Goal: Task Accomplishment & Management: Manage account settings

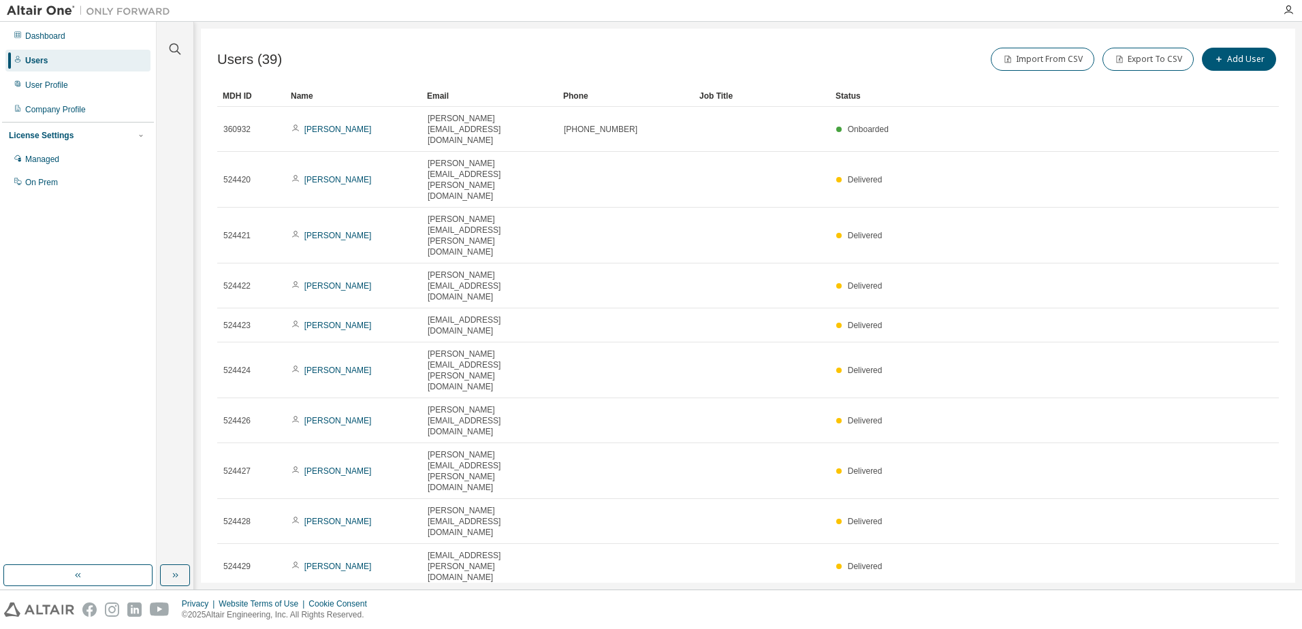
click at [439, 95] on div "Email" at bounding box center [489, 96] width 125 height 22
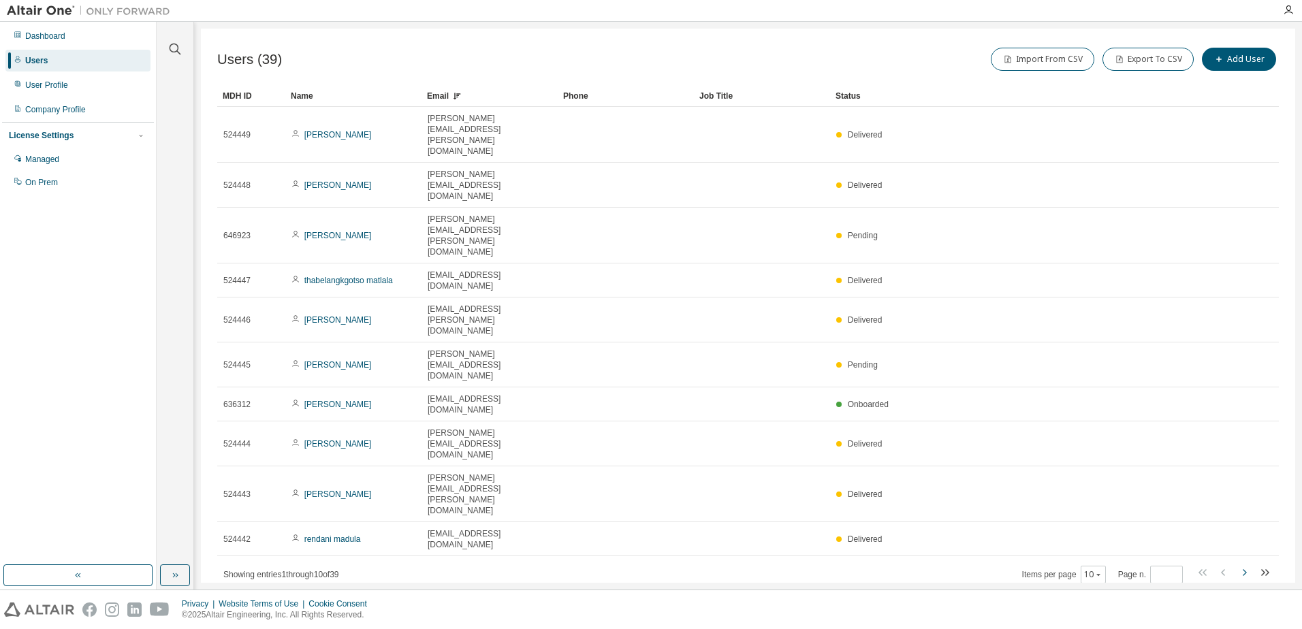
click at [1245, 569] on icon "button" at bounding box center [1245, 572] width 4 height 7
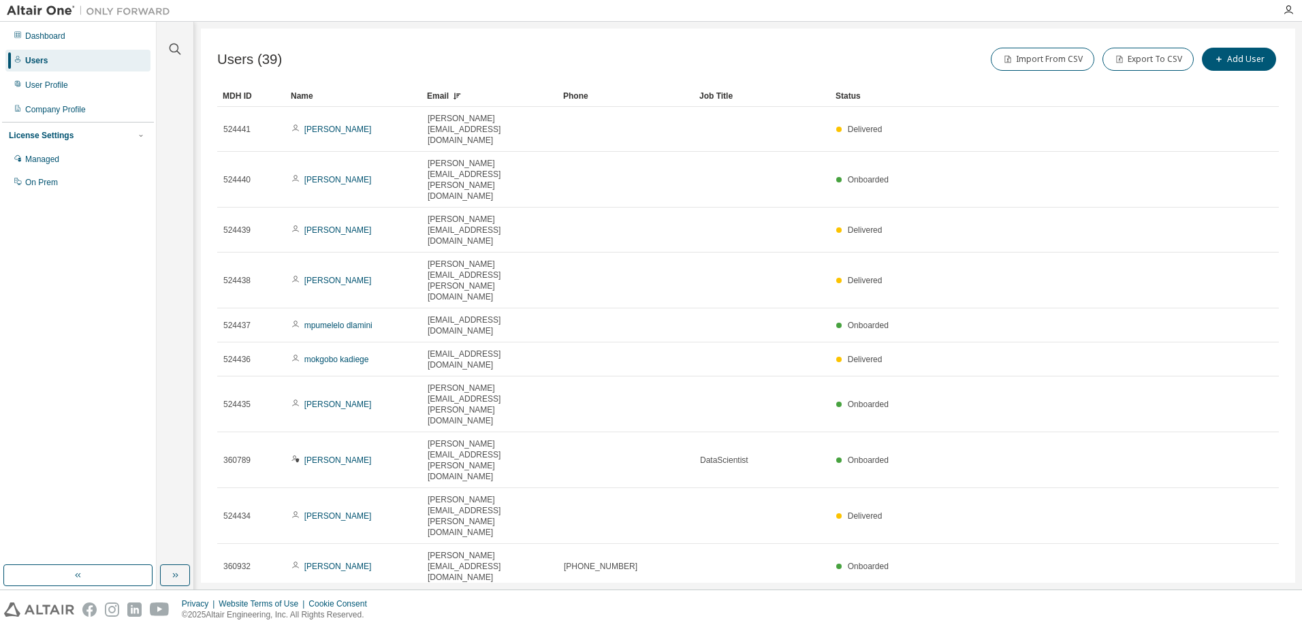
click at [1245, 602] on icon "button" at bounding box center [1245, 605] width 4 height 7
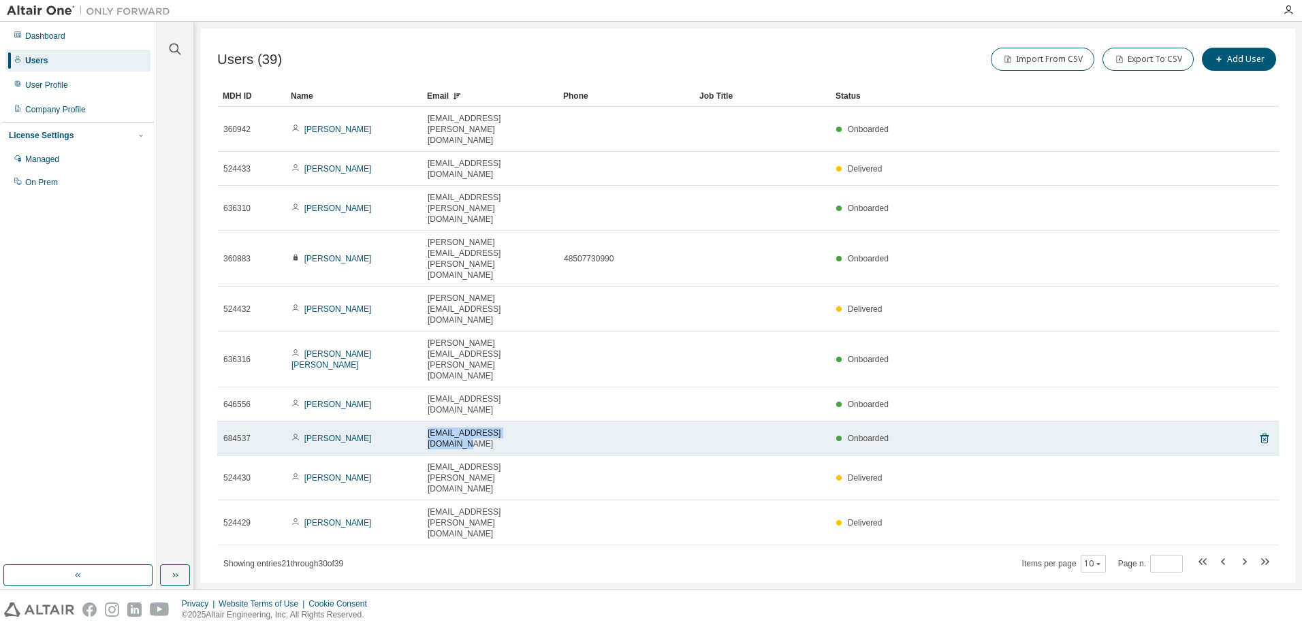
drag, startPoint x: 530, startPoint y: 282, endPoint x: 428, endPoint y: 284, distance: 102.8
click at [428, 428] on div "[EMAIL_ADDRESS][DOMAIN_NAME]" at bounding box center [490, 439] width 124 height 22
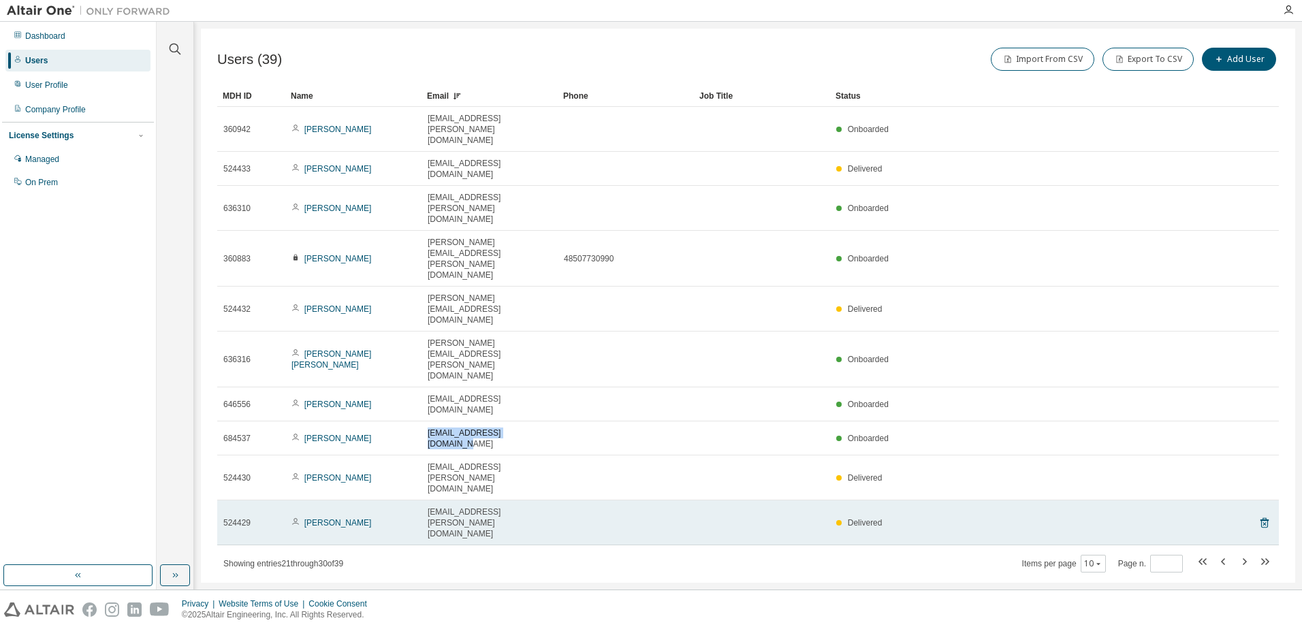
copy span "[EMAIL_ADDRESS][DOMAIN_NAME]"
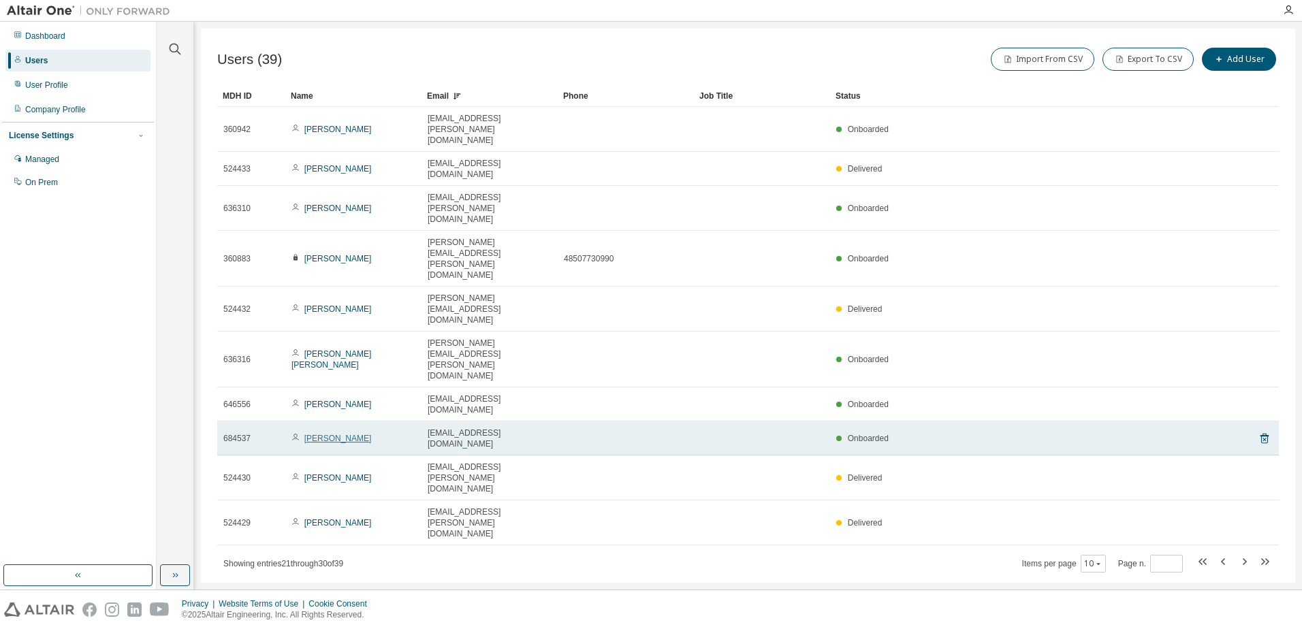
click at [321, 434] on link "[PERSON_NAME]" at bounding box center [337, 439] width 67 height 10
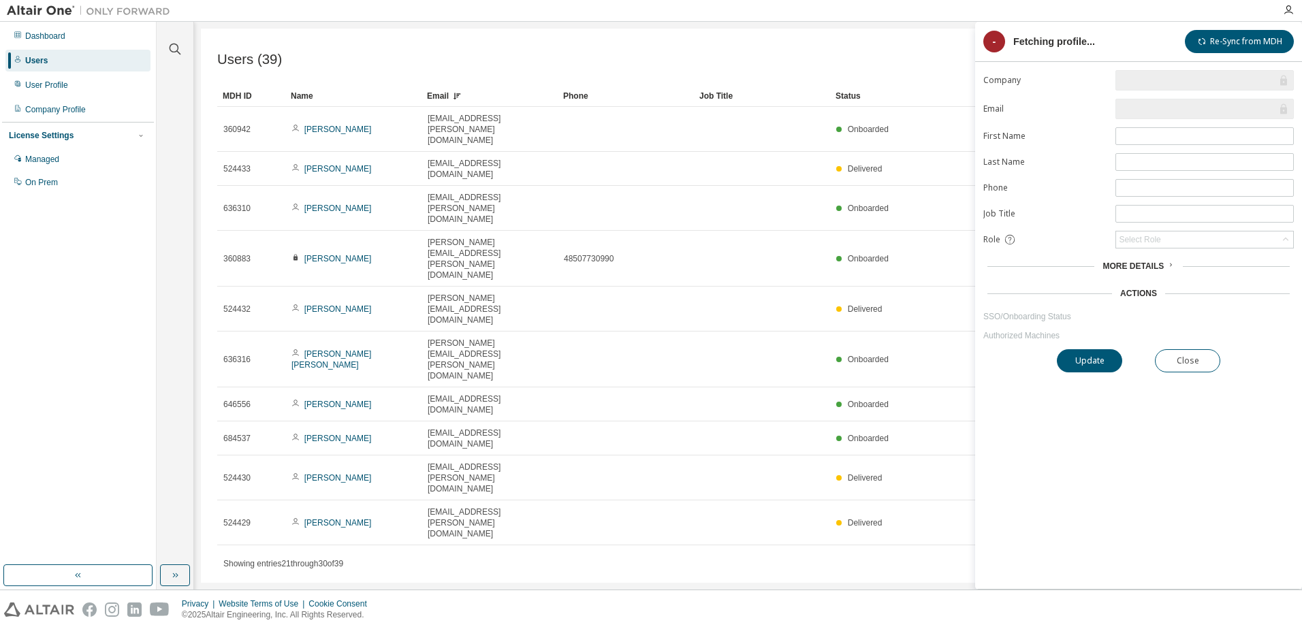
type input "*"
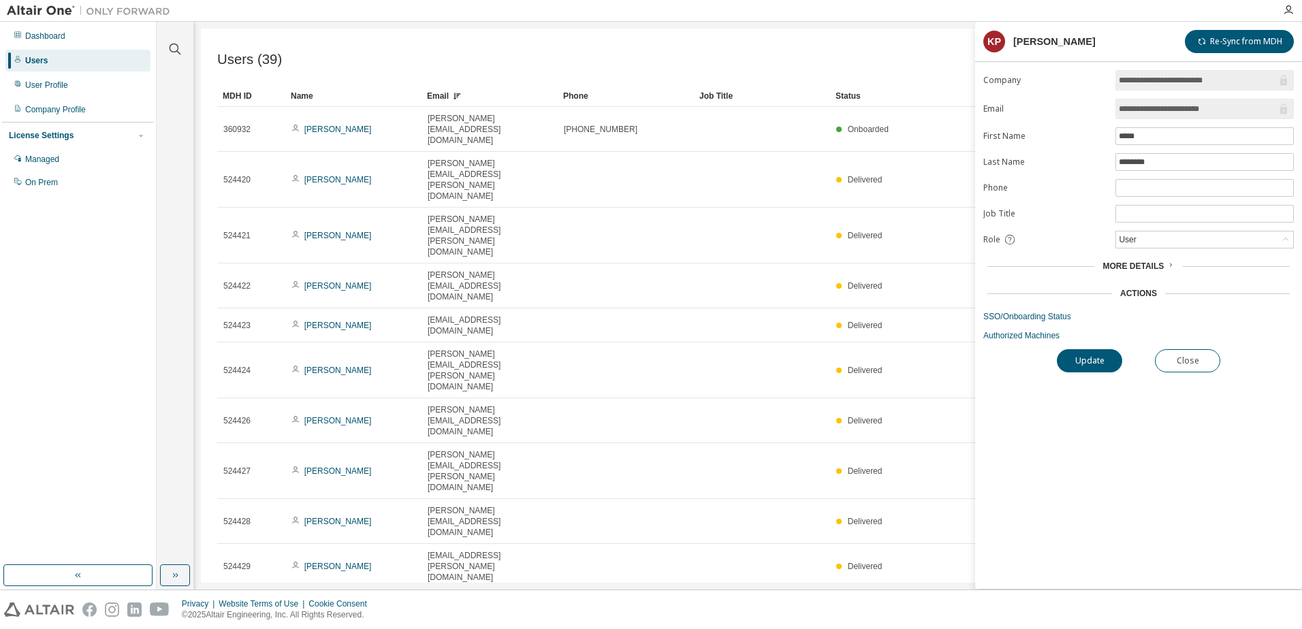
click at [1162, 266] on div "More Details" at bounding box center [1139, 266] width 72 height 11
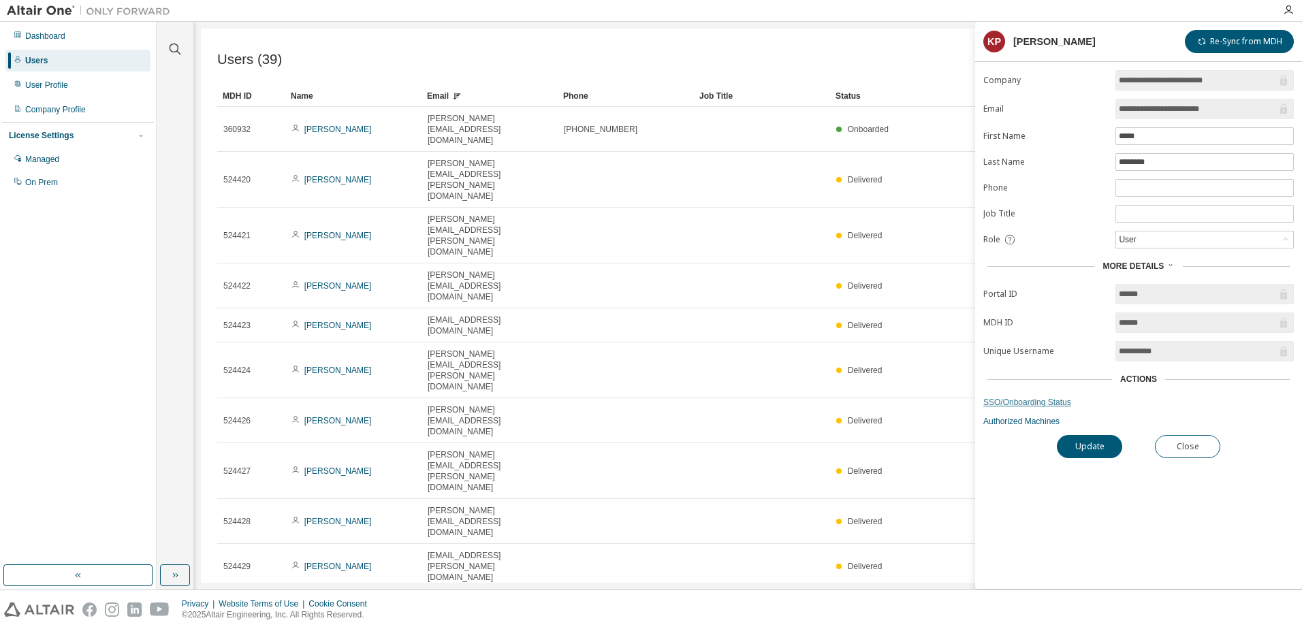
click at [1050, 401] on link "SSO/Onboarding Status" at bounding box center [1138, 402] width 311 height 11
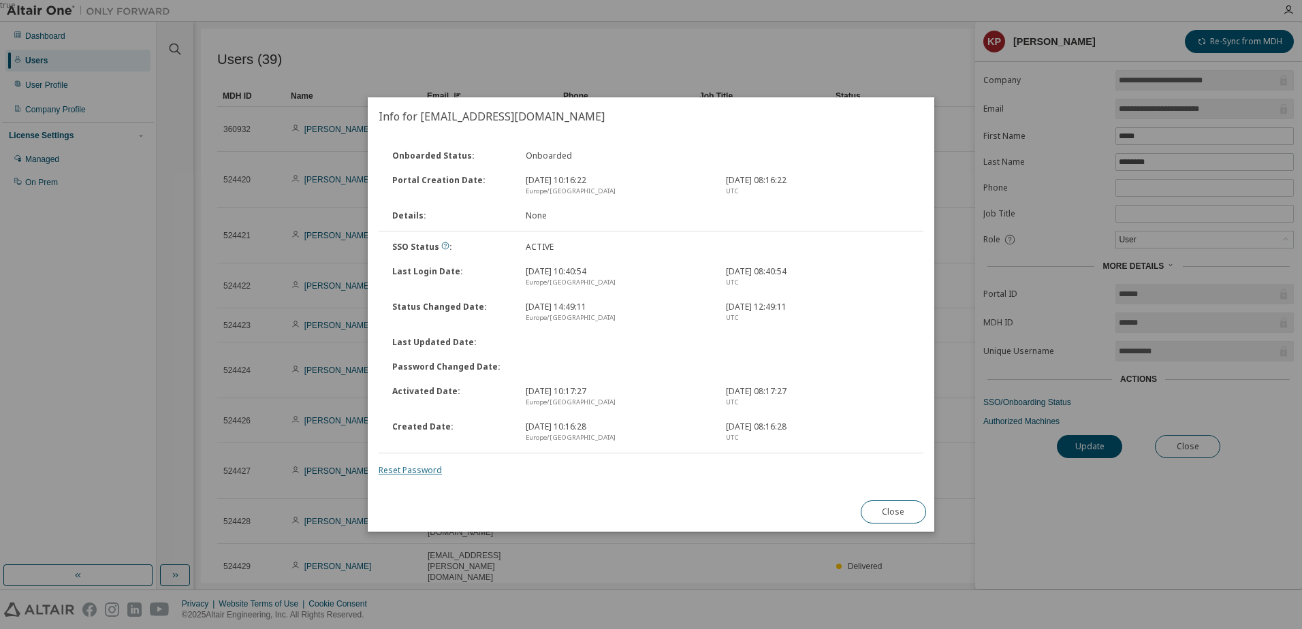
click at [426, 470] on link "Reset Password" at bounding box center [410, 470] width 63 height 12
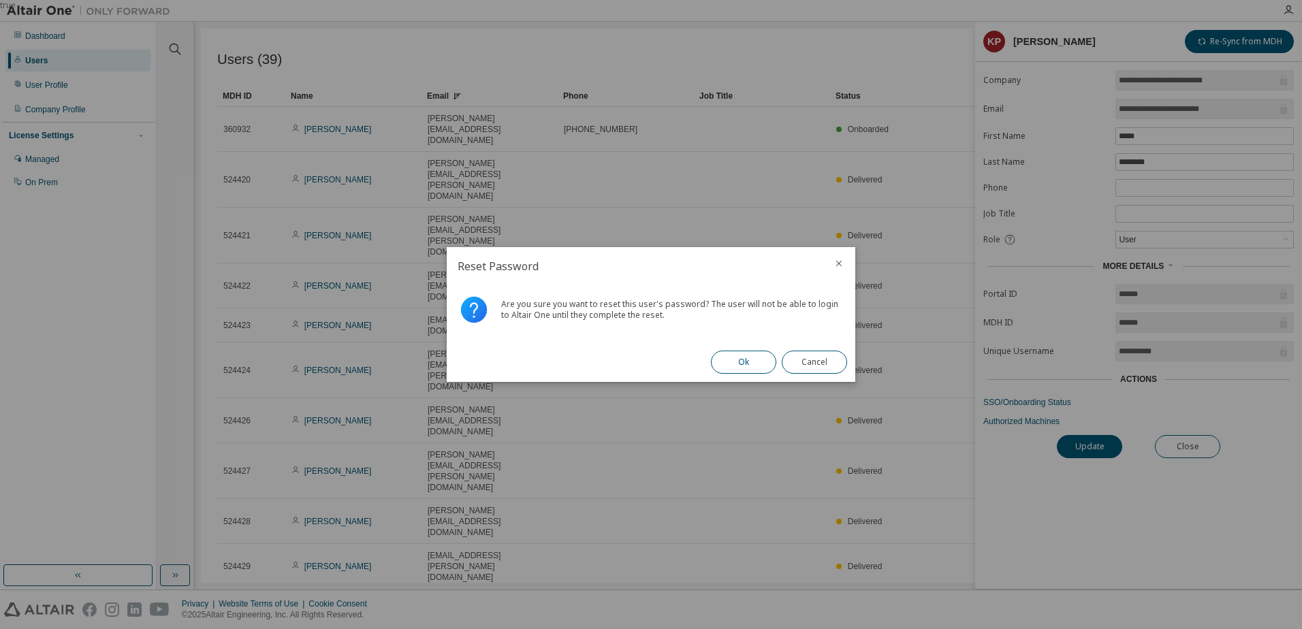
click at [749, 364] on button "Ok" at bounding box center [743, 362] width 65 height 23
click at [812, 360] on button "Close" at bounding box center [814, 362] width 65 height 23
